Goal: Entertainment & Leisure: Consume media (video, audio)

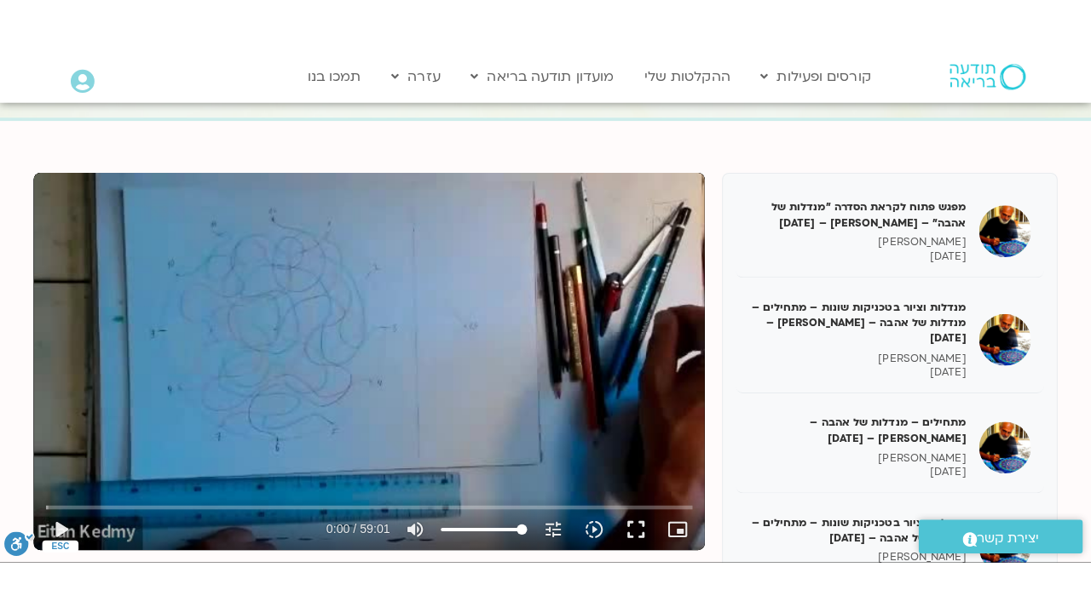
scroll to position [232, 0]
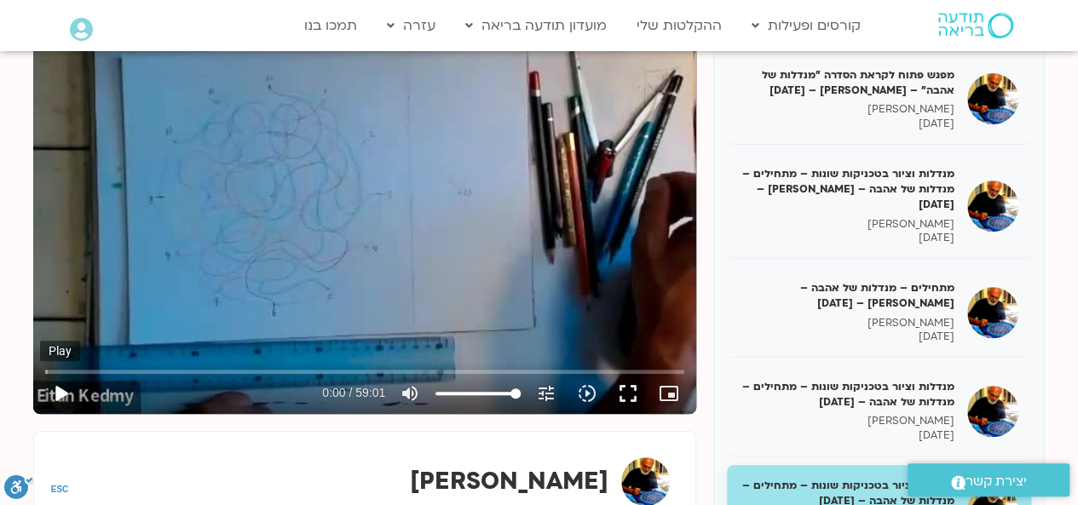
click at [63, 394] on button "play_arrow" at bounding box center [60, 393] width 41 height 41
click at [630, 400] on button "fullscreen" at bounding box center [627, 393] width 41 height 41
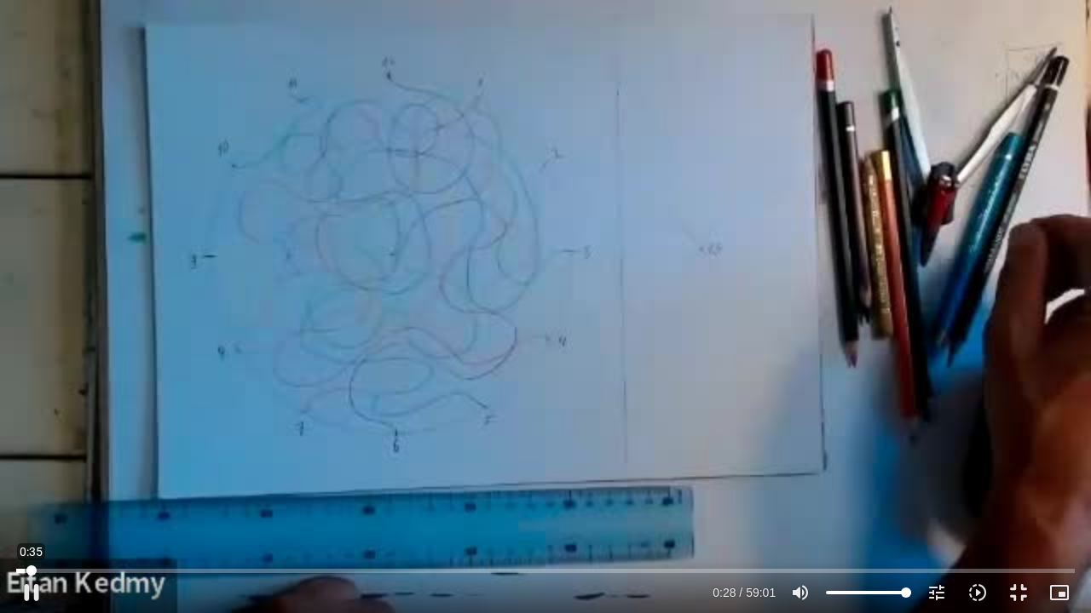
click at [32, 504] on input "Seek" at bounding box center [545, 571] width 1058 height 10
click at [238, 362] on div "Skip Ad 0:47 pause 0:43 / 59:01 volume_up Mute tune Resolution Auto 360p slow_m…" at bounding box center [545, 306] width 1091 height 613
click at [235, 353] on div "Skip Ad 0:47 play_arrow 0:43 / 59:01 volume_up Mute tune Resolution Auto 360p s…" at bounding box center [545, 306] width 1091 height 613
click at [274, 331] on div "Skip Ad 20:38 pause 1:54 / 59:01 volume_up Mute tune Resolution Auto 360p slow_…" at bounding box center [545, 306] width 1091 height 613
click at [377, 414] on div "Skip Ad 1:30 play_arrow 1:54 / 59:01 volume_up Mute tune Resolution Auto 360p s…" at bounding box center [545, 306] width 1091 height 613
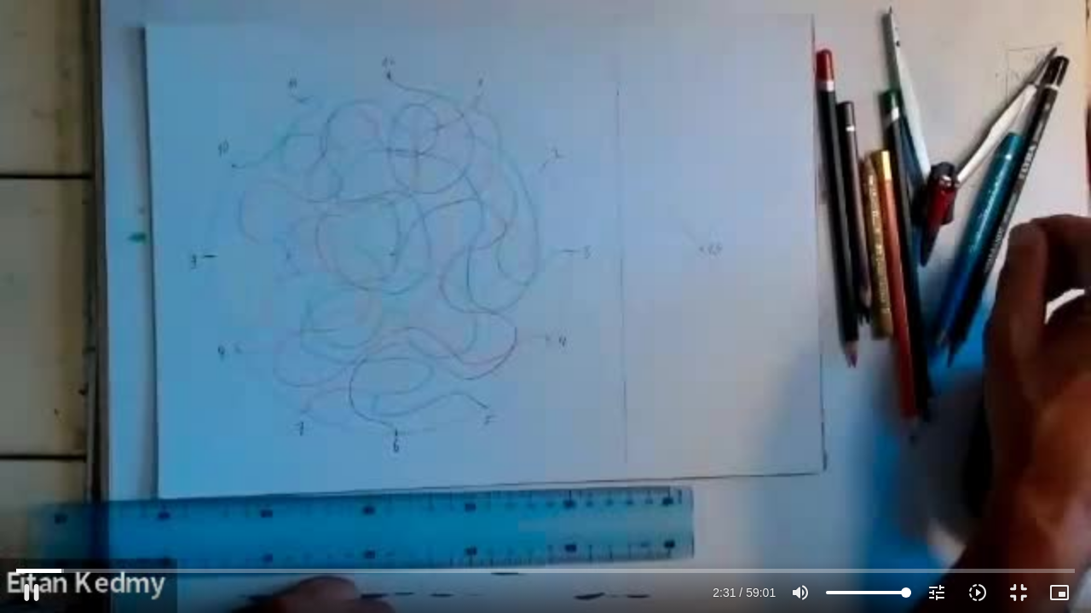
click at [370, 377] on div "Skip Ad 1:30 pause 2:31 / 59:01 volume_up Mute tune Resolution Auto 360p slow_m…" at bounding box center [545, 306] width 1091 height 613
click at [370, 377] on div "Skip Ad 1:30 play_arrow 2:31 / 59:01 volume_up Mute tune Resolution Auto 360p s…" at bounding box center [545, 306] width 1091 height 613
click at [242, 504] on input "Seek" at bounding box center [545, 571] width 1058 height 10
click at [254, 504] on input "Seek" at bounding box center [545, 571] width 1058 height 10
click at [271, 504] on input "Seek" at bounding box center [545, 571] width 1058 height 10
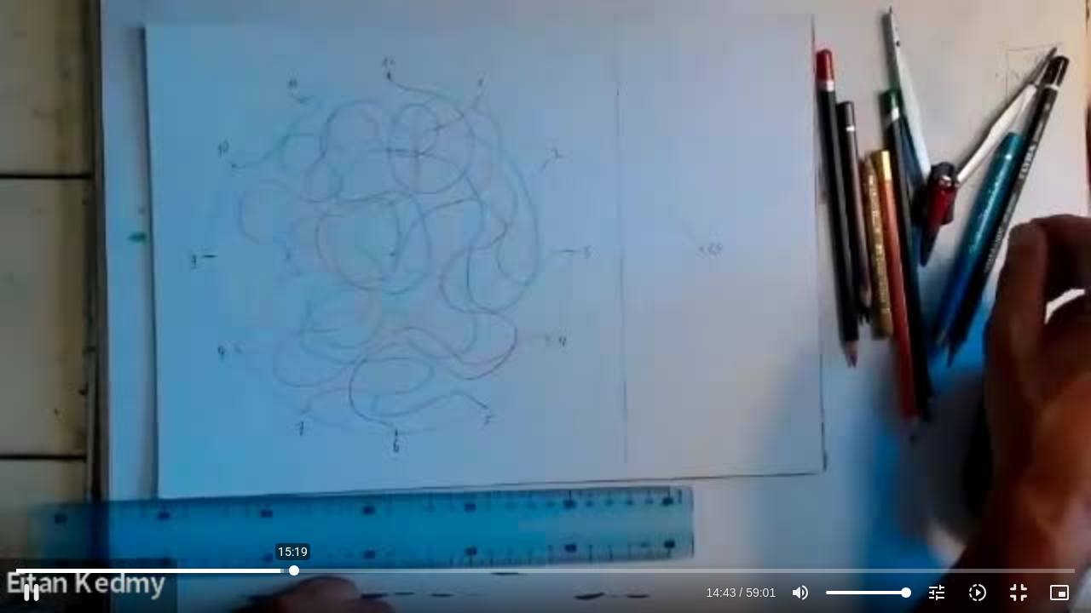
click at [294, 504] on input "Seek" at bounding box center [545, 571] width 1058 height 10
click at [348, 504] on input "Seek" at bounding box center [545, 571] width 1058 height 10
click at [359, 504] on input "Seek" at bounding box center [545, 571] width 1058 height 10
click at [463, 504] on div "Skip Ad 23:54 pause 19:49 / 59:01 volume_up Mute tune Resolution Auto 360p slow…" at bounding box center [545, 306] width 1091 height 613
click at [549, 500] on div "Skip Ad 23:54 play_arrow 19:49 / 59:01 volume_up Mute tune Resolution Auto 360p…" at bounding box center [545, 306] width 1091 height 613
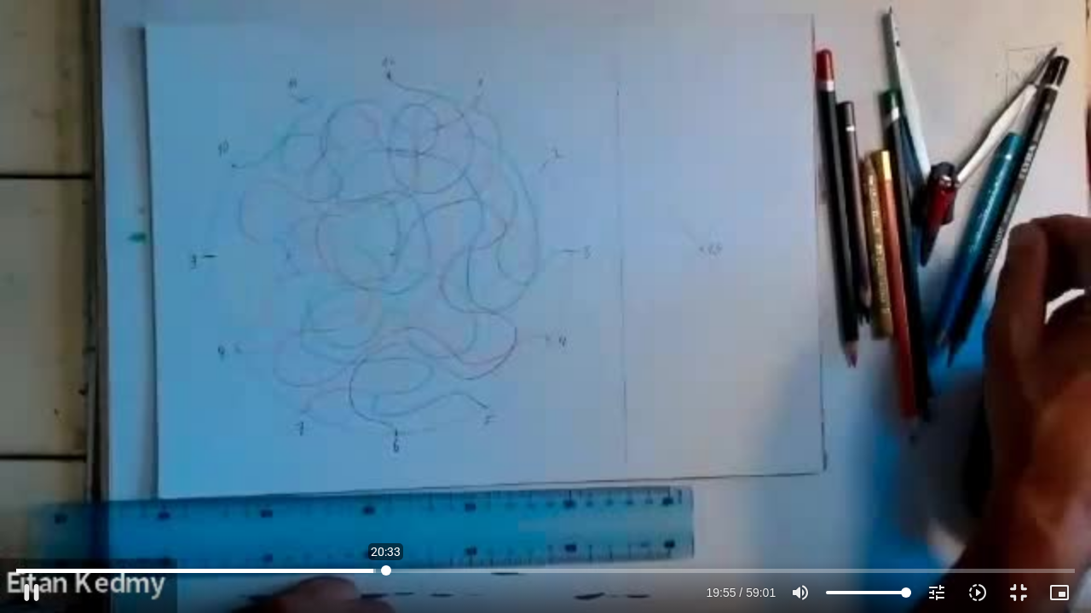
click at [386, 504] on input "Seek" at bounding box center [545, 571] width 1058 height 10
click at [417, 504] on input "Seek" at bounding box center [545, 571] width 1058 height 10
click at [429, 504] on input "Seek" at bounding box center [545, 571] width 1058 height 10
click at [532, 315] on div "Skip Ad 22:54 pause 24:12 / 59:01 volume_up Mute tune Resolution Auto 360p slow…" at bounding box center [545, 306] width 1091 height 613
drag, startPoint x: 535, startPoint y: 322, endPoint x: 539, endPoint y: 300, distance: 22.6
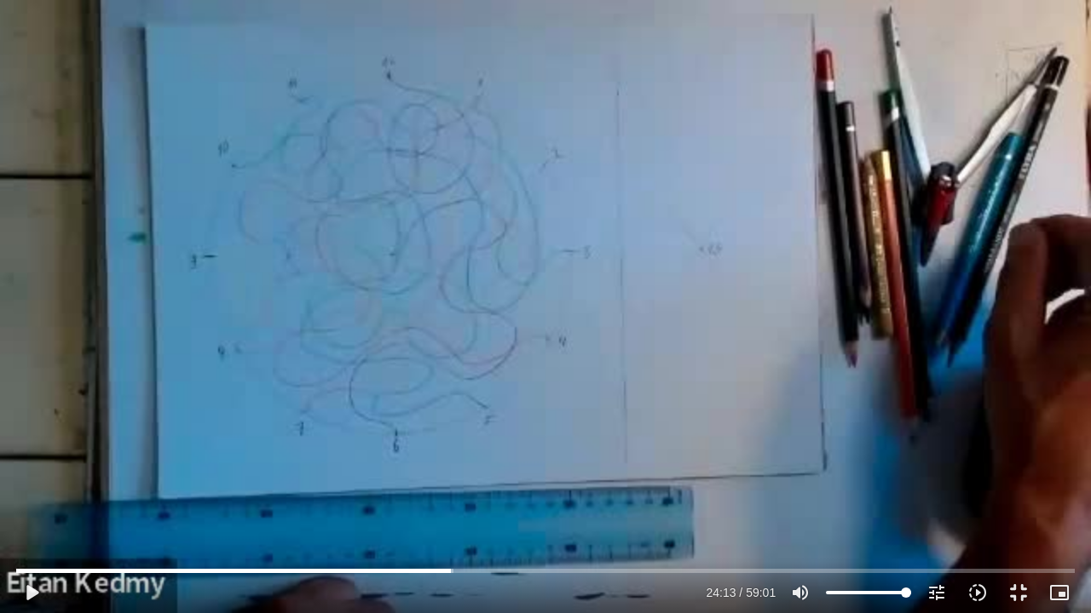
scroll to position [444, 0]
click at [538, 300] on div "Skip Ad 22:54 play_arrow 24:13 / 59:01 volume_up Mute tune Resolution Auto 360p…" at bounding box center [545, 306] width 1091 height 613
click at [402, 295] on div "Skip Ad 22:54 pause 27:15 / 59:01 volume_up Mute tune Resolution Auto 360p slow…" at bounding box center [545, 306] width 1091 height 613
click at [638, 298] on div "Skip Ad 22:54 play_arrow 27:15 / 59:01 volume_up Mute tune Resolution Auto 360p…" at bounding box center [545, 306] width 1091 height 613
click at [495, 504] on input "Seek" at bounding box center [545, 571] width 1058 height 10
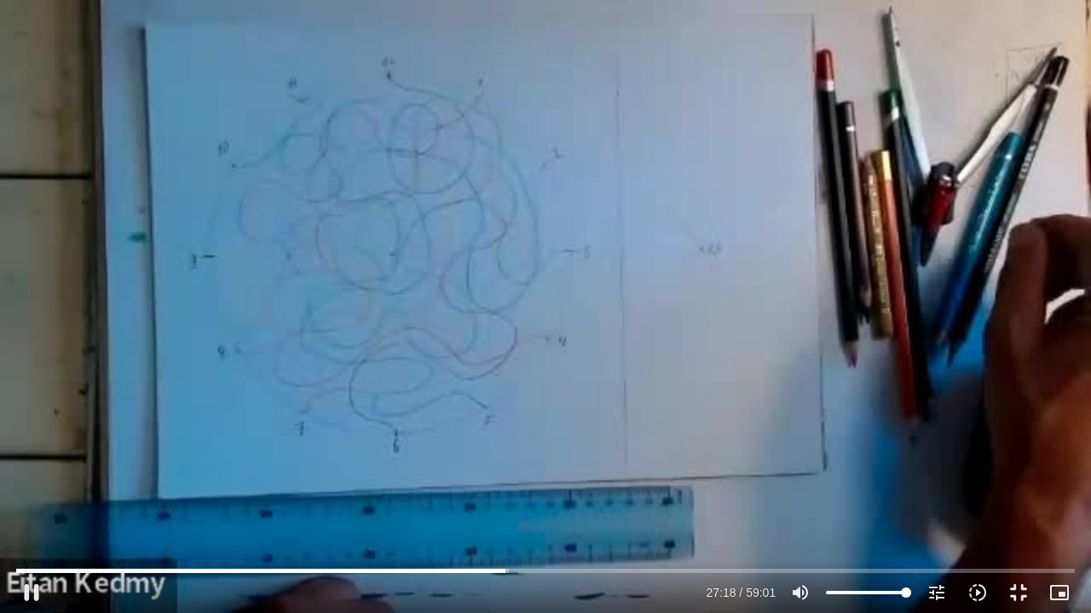
click at [704, 337] on div "Skip Ad 26:07 pause 27:18 / 59:01 volume_up Mute tune Resolution Auto 360p slow…" at bounding box center [545, 306] width 1091 height 613
click at [704, 337] on div "Skip Ad 26:07 play_arrow 27:18 / 59:01 volume_up Mute tune Resolution Auto 360p…" at bounding box center [545, 306] width 1091 height 613
click at [731, 335] on div "Skip Ad 26:07 pause 27:23 / 59:01 volume_up Mute tune Resolution Auto 360p slow…" at bounding box center [545, 306] width 1091 height 613
click at [694, 234] on div "Skip Ad 26:07 play_arrow 27:23 / 59:01 volume_up Mute tune Resolution Auto 360p…" at bounding box center [545, 306] width 1091 height 613
click at [666, 182] on div "Skip Ad 26:07 pause 29:51 / 59:01 volume_up Mute tune Resolution Auto 360p slow…" at bounding box center [545, 306] width 1091 height 613
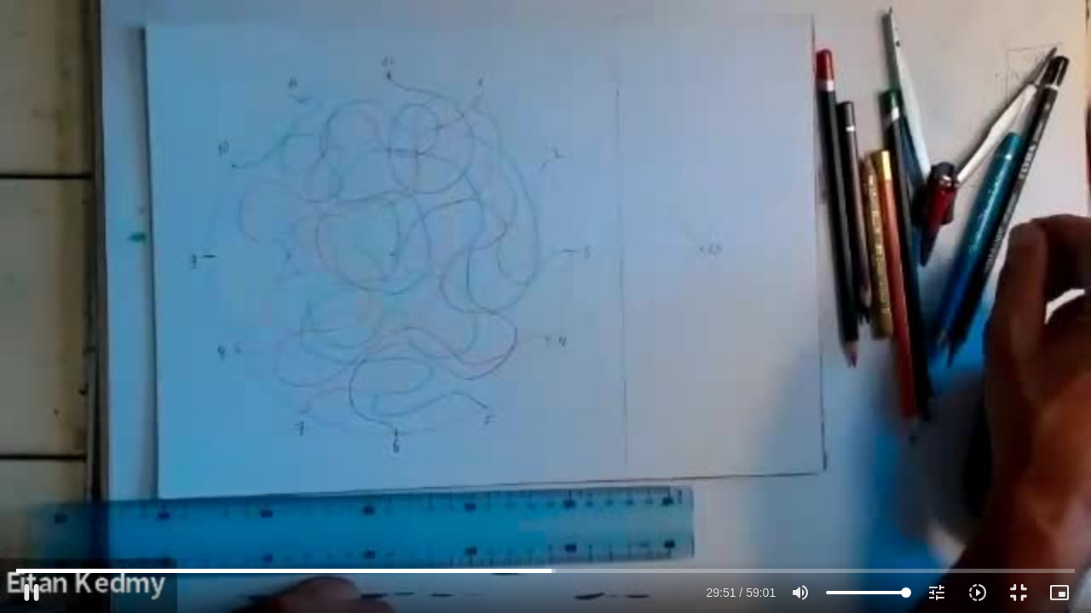
type input "1791.165222"
